Goal: Information Seeking & Learning: Learn about a topic

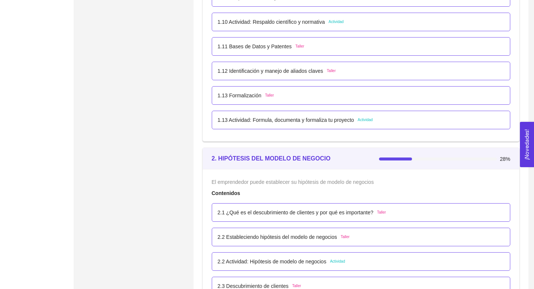
scroll to position [647, 0]
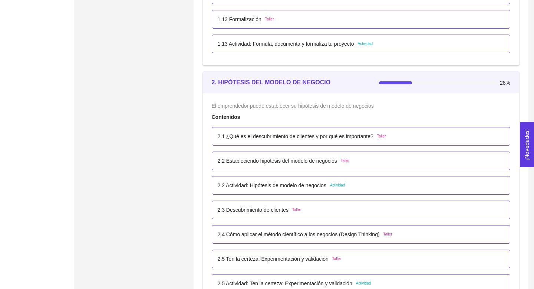
click at [233, 138] on p "2.1 ¿Qué es el descubrimiento de clientes y por qué es importante?" at bounding box center [296, 136] width 156 height 8
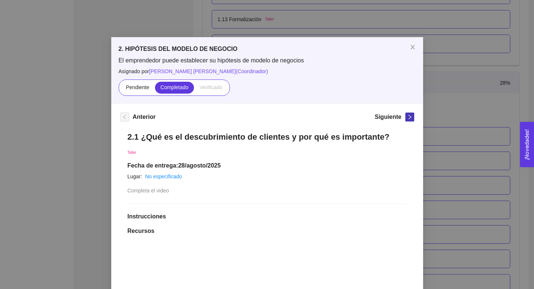
click at [409, 117] on icon "right" at bounding box center [410, 116] width 5 height 5
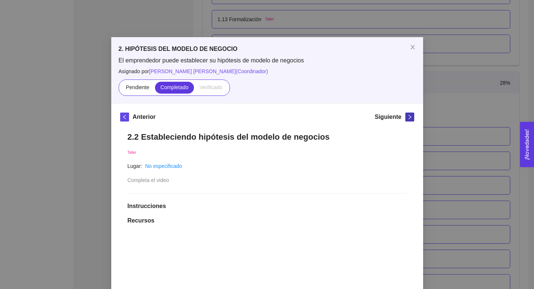
click at [409, 117] on icon "right" at bounding box center [410, 116] width 5 height 5
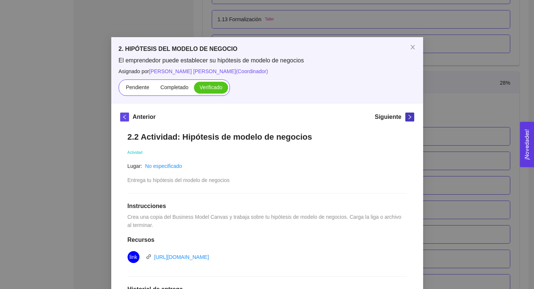
click at [410, 118] on icon "right" at bounding box center [410, 117] width 3 height 4
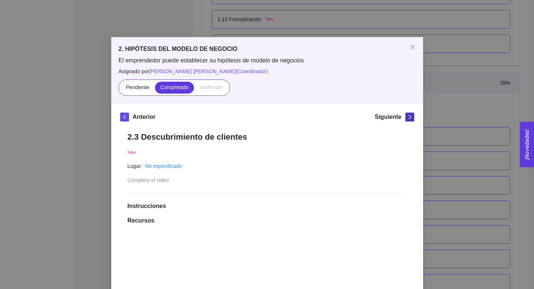
click at [410, 118] on icon "right" at bounding box center [410, 117] width 3 height 4
click at [411, 118] on icon "right" at bounding box center [410, 116] width 5 height 5
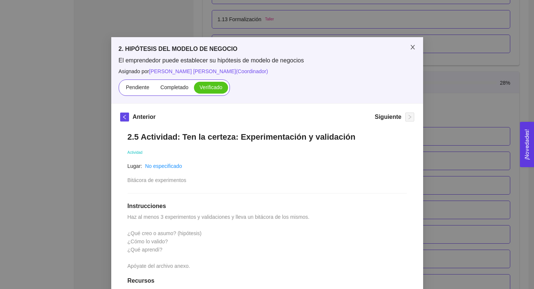
click at [412, 46] on icon "close" at bounding box center [413, 47] width 4 height 4
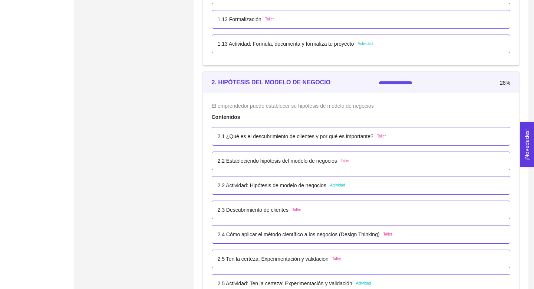
click at [295, 84] on strong "2. HIPÓTESIS DEL MODELO DE NEGOCIO" at bounding box center [271, 82] width 119 height 6
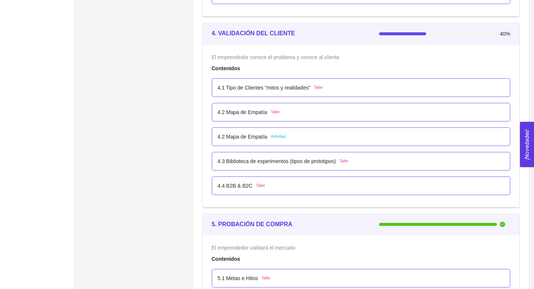
scroll to position [1207, 0]
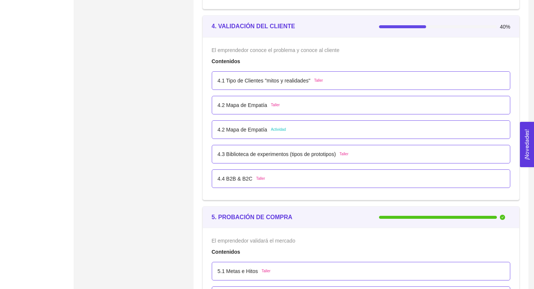
click at [292, 80] on p "4.1 Tipo de Clientes "mitos y realidades"" at bounding box center [264, 80] width 93 height 8
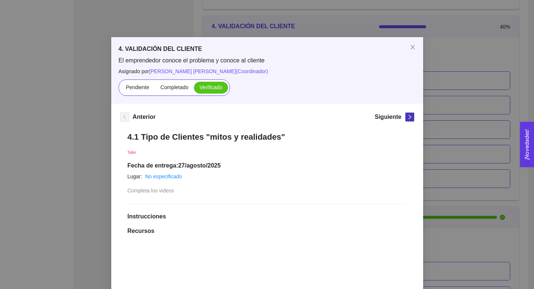
click at [409, 117] on icon "right" at bounding box center [410, 116] width 5 height 5
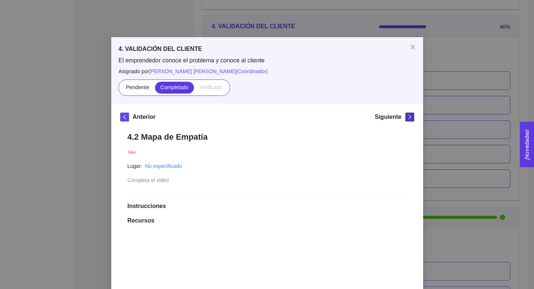
click at [409, 117] on icon "right" at bounding box center [410, 116] width 5 height 5
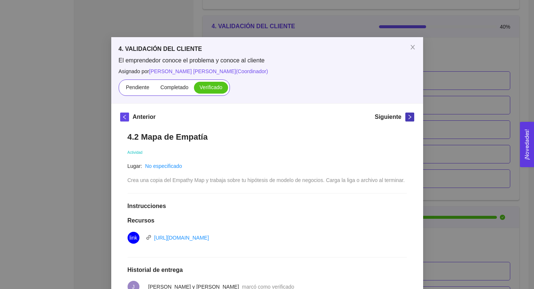
click at [409, 117] on icon "right" at bounding box center [410, 116] width 5 height 5
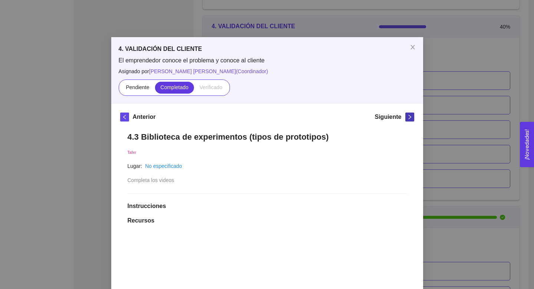
click at [410, 117] on icon "right" at bounding box center [410, 116] width 5 height 5
click at [415, 46] on icon "close" at bounding box center [413, 47] width 6 height 6
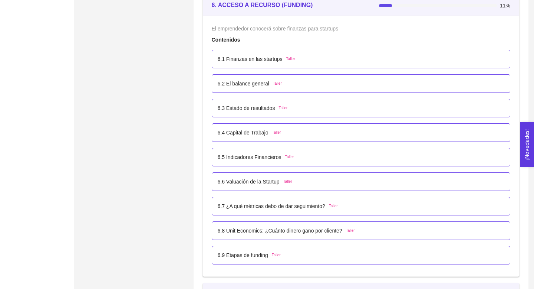
scroll to position [1734, 0]
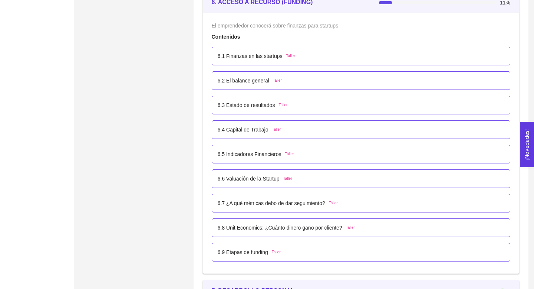
click at [351, 56] on div "6.1 Finanzas en las startups Taller" at bounding box center [361, 56] width 287 height 8
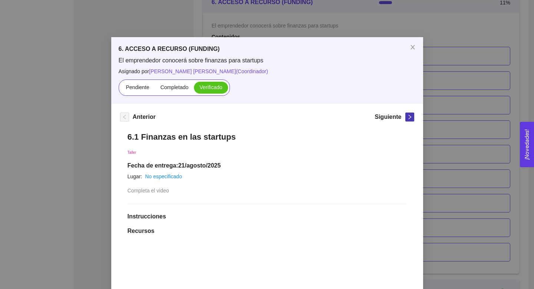
click at [411, 119] on icon "right" at bounding box center [410, 116] width 5 height 5
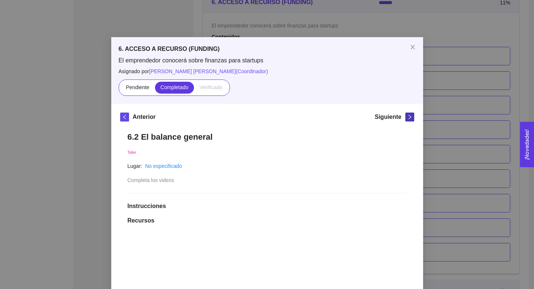
click at [411, 119] on icon "right" at bounding box center [410, 116] width 5 height 5
click at [412, 120] on button "button" at bounding box center [410, 116] width 9 height 9
click at [170, 86] on span "Completado" at bounding box center [175, 87] width 28 height 6
click at [155, 89] on input "Completado" at bounding box center [155, 89] width 0 height 0
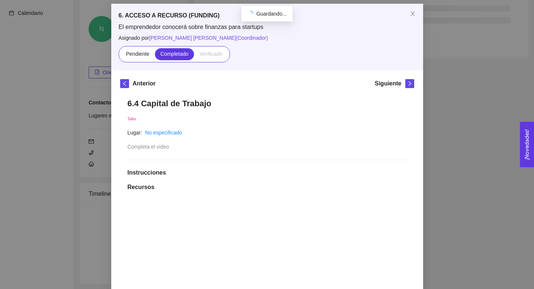
scroll to position [37, 0]
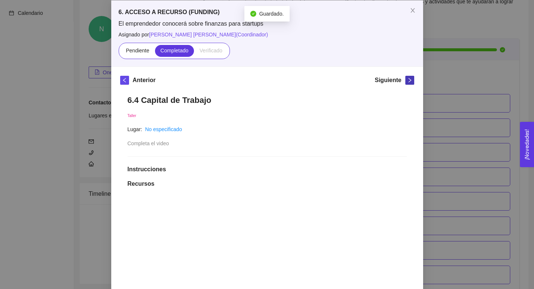
click at [411, 78] on icon "right" at bounding box center [410, 80] width 5 height 5
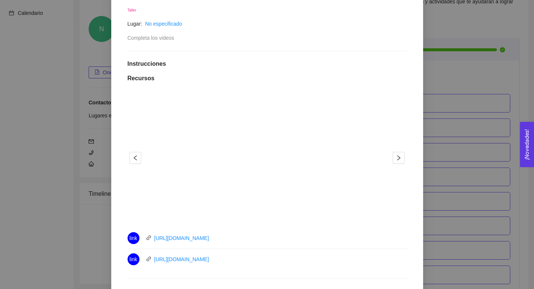
scroll to position [198, 0]
